Goal: Task Accomplishment & Management: Complete application form

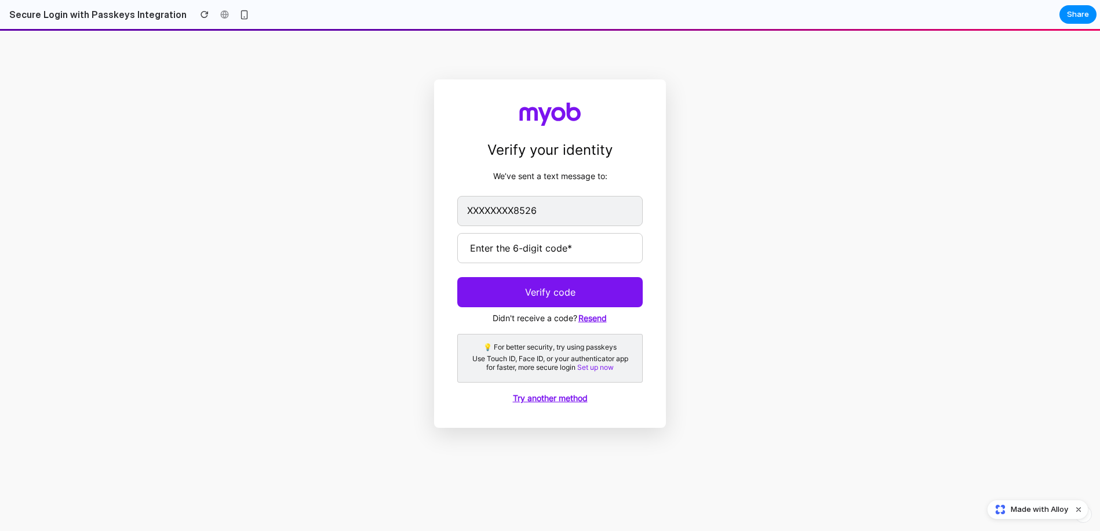
click at [732, 188] on main "Verify your identity We’ve sent a text message to: XXXXXXXX8526 Enter the 6-dig…" at bounding box center [550, 253] width 1100 height 348
click at [568, 237] on input "text" at bounding box center [549, 248] width 185 height 30
click at [713, 207] on main "Verify your identity We’ve sent a text message to: XXXXXXXX8526 Enter the 6-dig…" at bounding box center [550, 253] width 1100 height 348
click at [597, 268] on form "Enter the 6-digit code* Verify code" at bounding box center [549, 270] width 185 height 74
click at [590, 258] on input "text" at bounding box center [549, 248] width 185 height 30
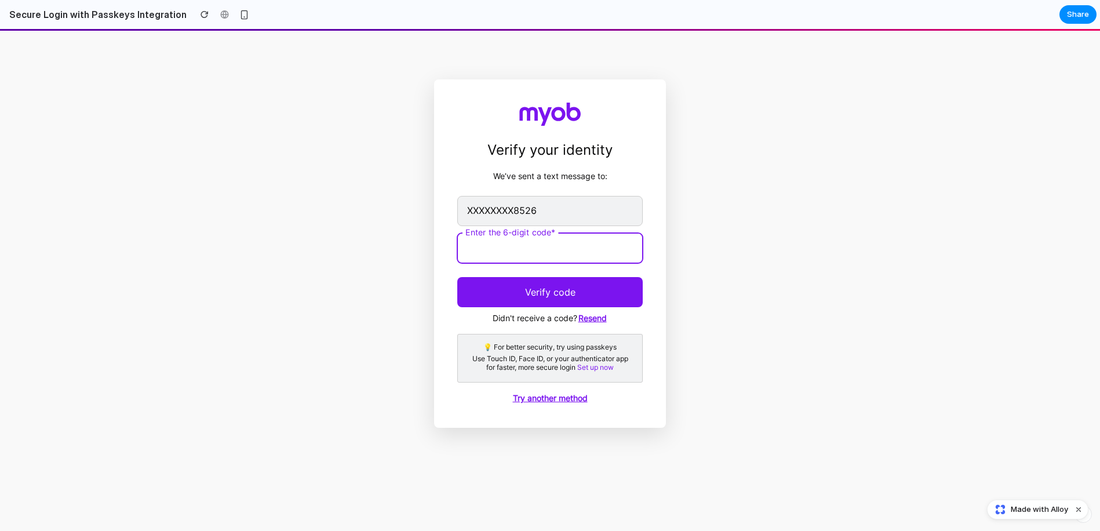
click at [575, 247] on input "text" at bounding box center [549, 248] width 185 height 30
click at [503, 308] on div "XXXXXXXX8526 Enter the 6-digit code* Verify code Didn't receive a code? [GEOGRA…" at bounding box center [549, 260] width 185 height 129
click at [512, 303] on button "Verify code" at bounding box center [549, 292] width 185 height 30
click at [738, 225] on main "Verify your identity We’ve sent a text message to: XXXXXXXX8526 Enter the 6-dig…" at bounding box center [550, 253] width 1100 height 348
click at [604, 235] on input "text" at bounding box center [549, 248] width 185 height 30
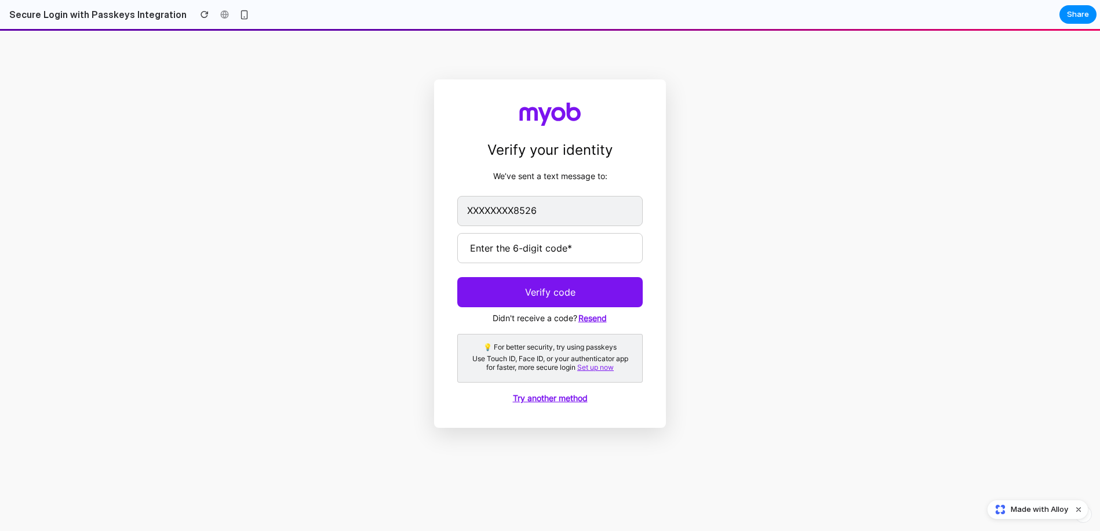
click at [597, 368] on link "Set up now" at bounding box center [595, 367] width 36 height 9
click at [513, 366] on div "Use Touch ID, Face ID, or your authenticator app for faster, more secure login …" at bounding box center [550, 363] width 166 height 17
click at [599, 367] on link "Set up now" at bounding box center [595, 367] width 36 height 9
click at [512, 121] on header "Verify your identity We’ve sent a text message to:" at bounding box center [550, 137] width 232 height 116
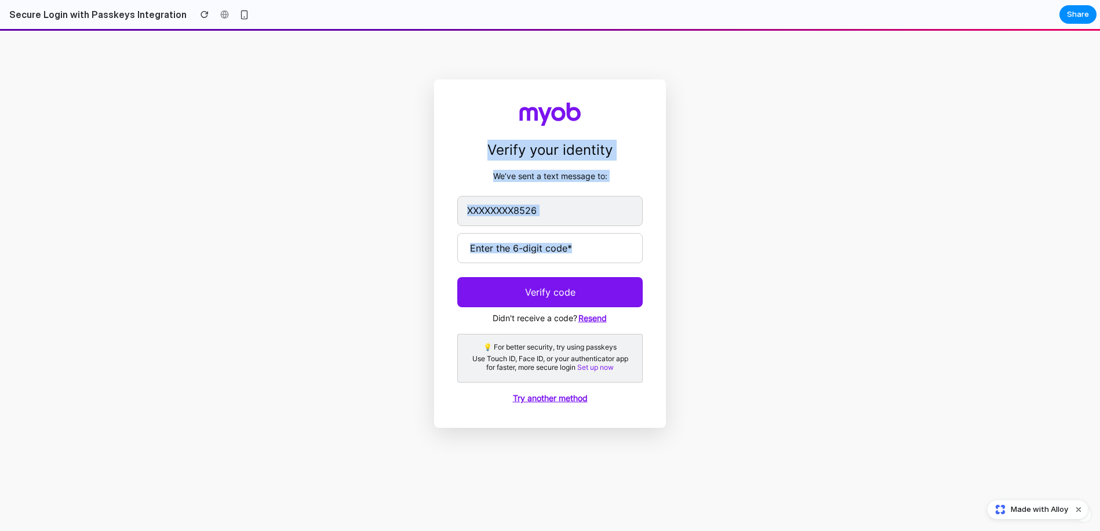
drag, startPoint x: 436, startPoint y: 160, endPoint x: 598, endPoint y: 267, distance: 193.9
click at [602, 271] on div "Verify your identity We’ve sent a text message to: XXXXXXXX8526 Enter the 6-dig…" at bounding box center [550, 253] width 232 height 348
click at [561, 229] on div "XXXXXXXX8526 Enter the 6-digit code* Verify code Didn't receive a code? [GEOGRA…" at bounding box center [549, 260] width 185 height 129
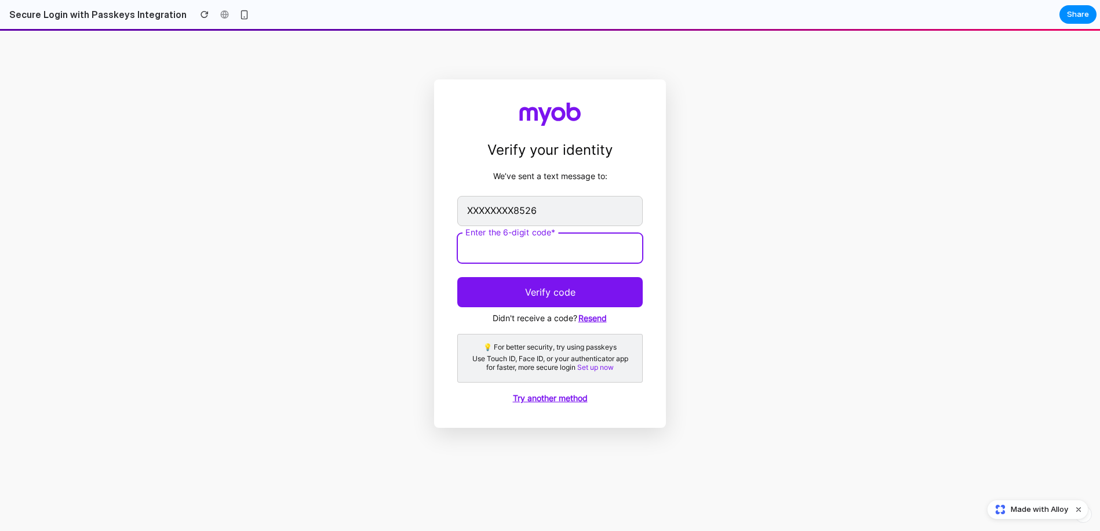
click at [571, 257] on input "text" at bounding box center [549, 248] width 185 height 30
click at [584, 300] on button "Verify code" at bounding box center [549, 292] width 185 height 30
click at [593, 322] on button "Resend" at bounding box center [592, 318] width 31 height 13
click at [540, 255] on input "text" at bounding box center [549, 248] width 185 height 30
click at [535, 206] on span "XXXXXXXX8526" at bounding box center [502, 211] width 70 height 10
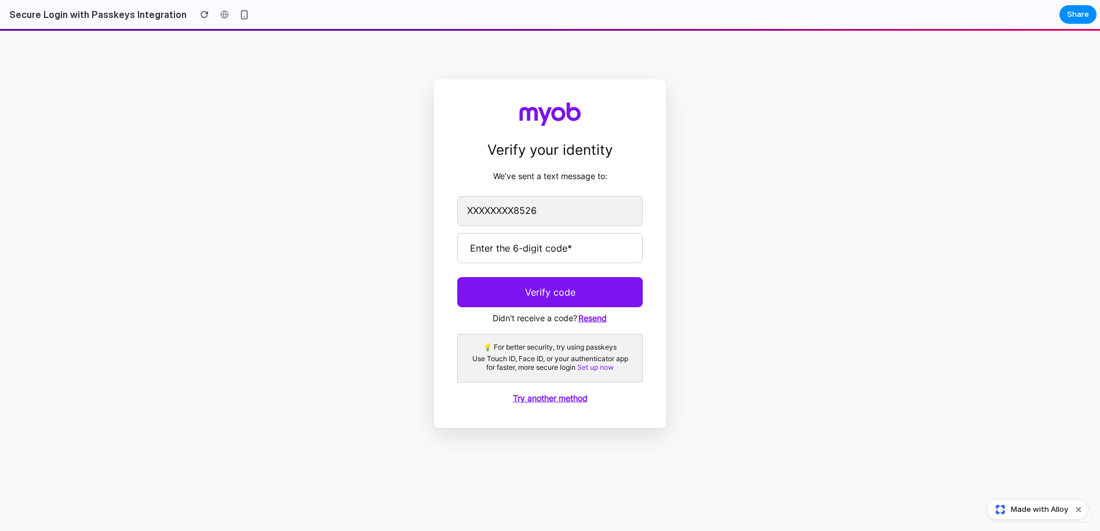
click at [703, 156] on main "Verify your identity We’ve sent a text message to: XXXXXXXX8526 Enter the 6-dig…" at bounding box center [550, 253] width 1100 height 348
